Goal: Task Accomplishment & Management: Manage account settings

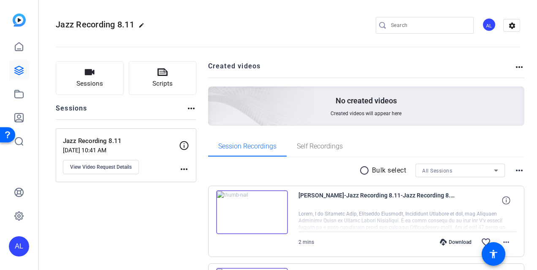
scroll to position [144, 0]
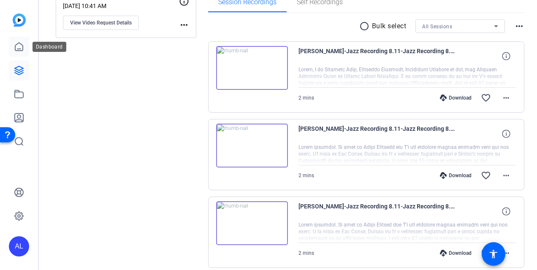
click at [24, 50] on link at bounding box center [19, 47] width 20 height 20
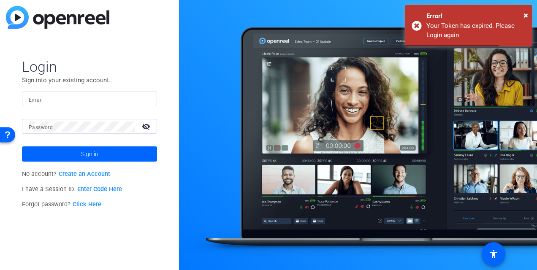
click at [81, 88] on form "Login Sign into your existing account. Email Password visibility_off Sign in" at bounding box center [89, 110] width 135 height 104
click at [89, 99] on input "Email" at bounding box center [90, 99] width 122 height 10
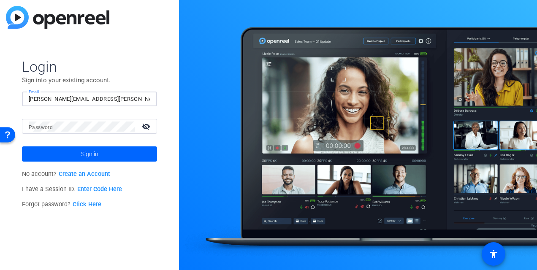
click at [73, 121] on div at bounding box center [82, 126] width 106 height 15
click at [106, 99] on input "[PERSON_NAME][EMAIL_ADDRESS][PERSON_NAME][DOMAIN_NAME]" at bounding box center [90, 99] width 122 height 10
click at [100, 100] on input "[PERSON_NAME][EMAIL_ADDRESS][PERSON_NAME][DOMAIN_NAME]" at bounding box center [90, 99] width 122 height 10
type input "[PERSON_NAME][EMAIL_ADDRESS][PERSON_NAME][DOMAIN_NAME]"
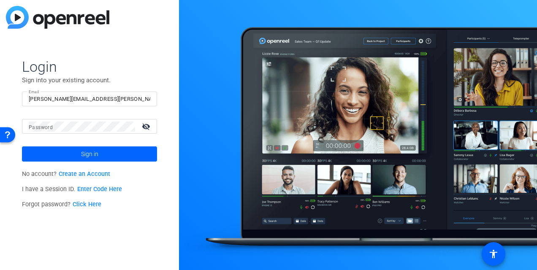
click at [99, 120] on div at bounding box center [82, 126] width 106 height 15
click at [22, 146] on button "Sign in" at bounding box center [89, 153] width 135 height 15
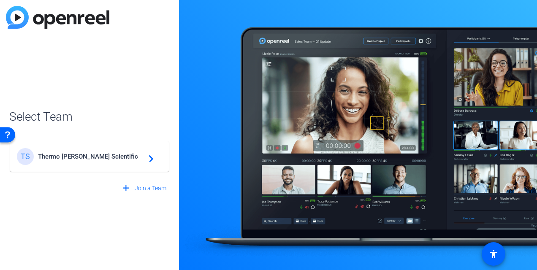
click at [103, 157] on span "Thermo [PERSON_NAME] Scientific" at bounding box center [91, 157] width 106 height 8
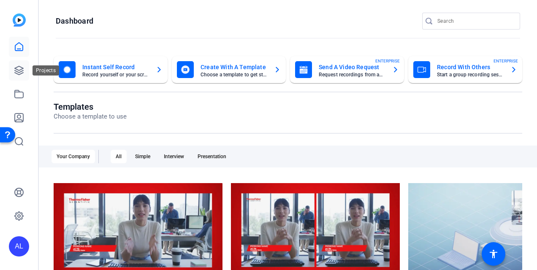
click at [16, 73] on icon at bounding box center [19, 70] width 8 height 8
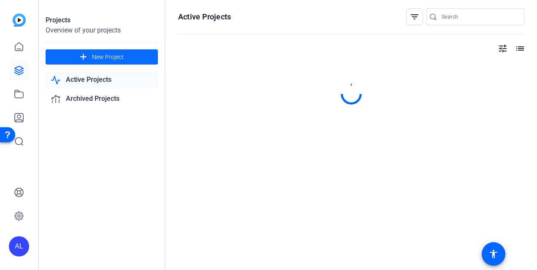
click at [119, 55] on span "New Project" at bounding box center [108, 57] width 32 height 9
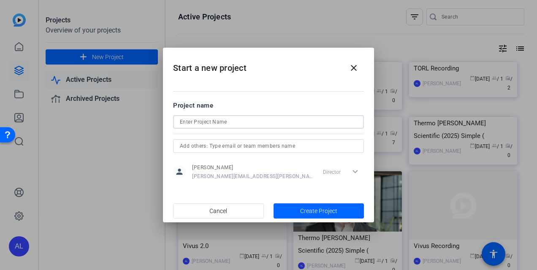
click at [197, 121] on input at bounding box center [268, 122] width 177 height 10
type input "Torl 2.0"
click at [297, 210] on span "button" at bounding box center [319, 211] width 91 height 20
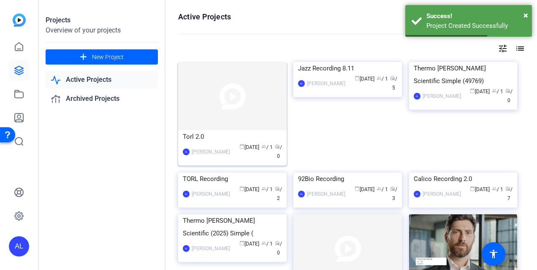
click at [239, 110] on img at bounding box center [232, 96] width 108 height 68
